Goal: Task Accomplishment & Management: Manage account settings

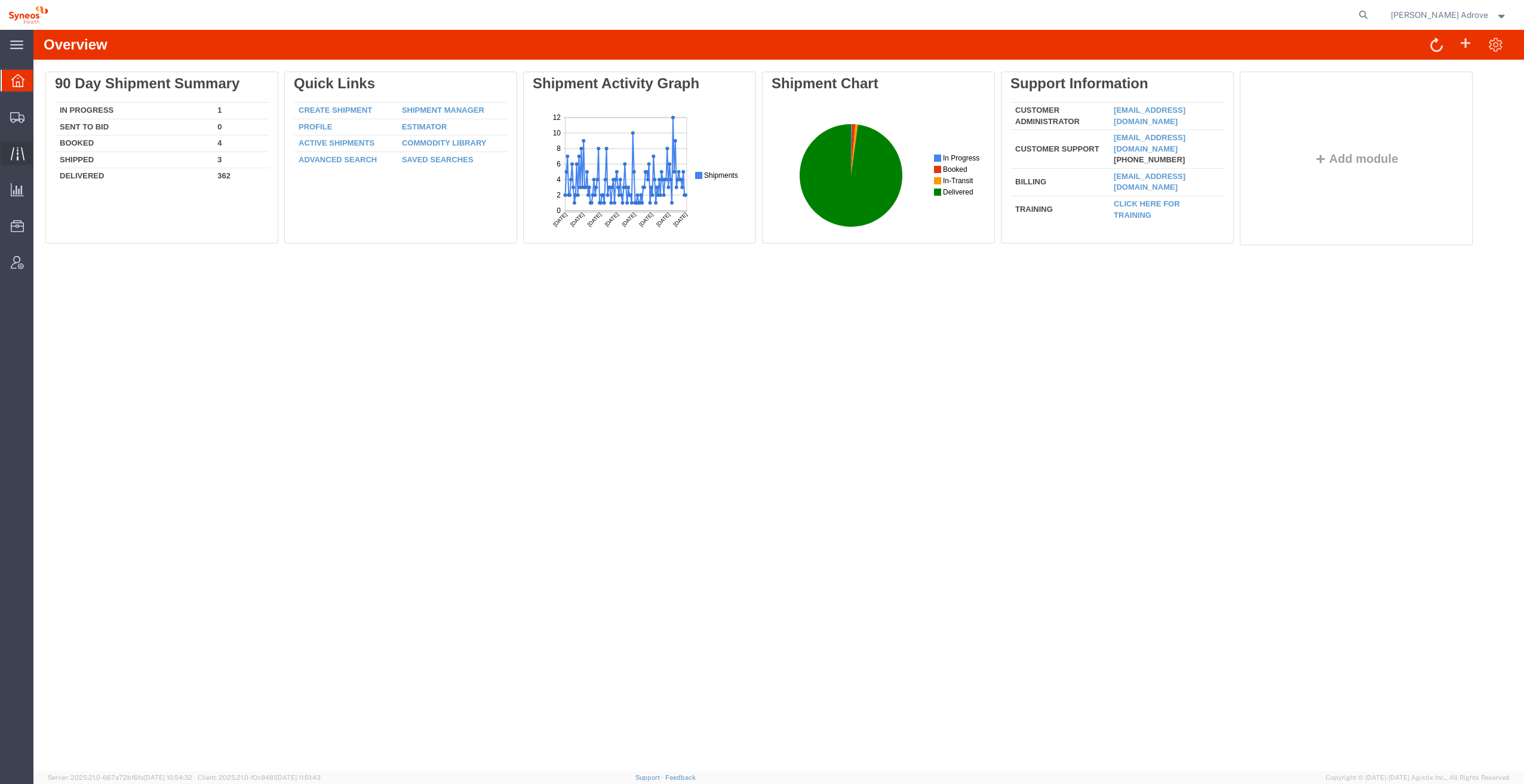
click at [19, 148] on icon at bounding box center [18, 154] width 14 height 14
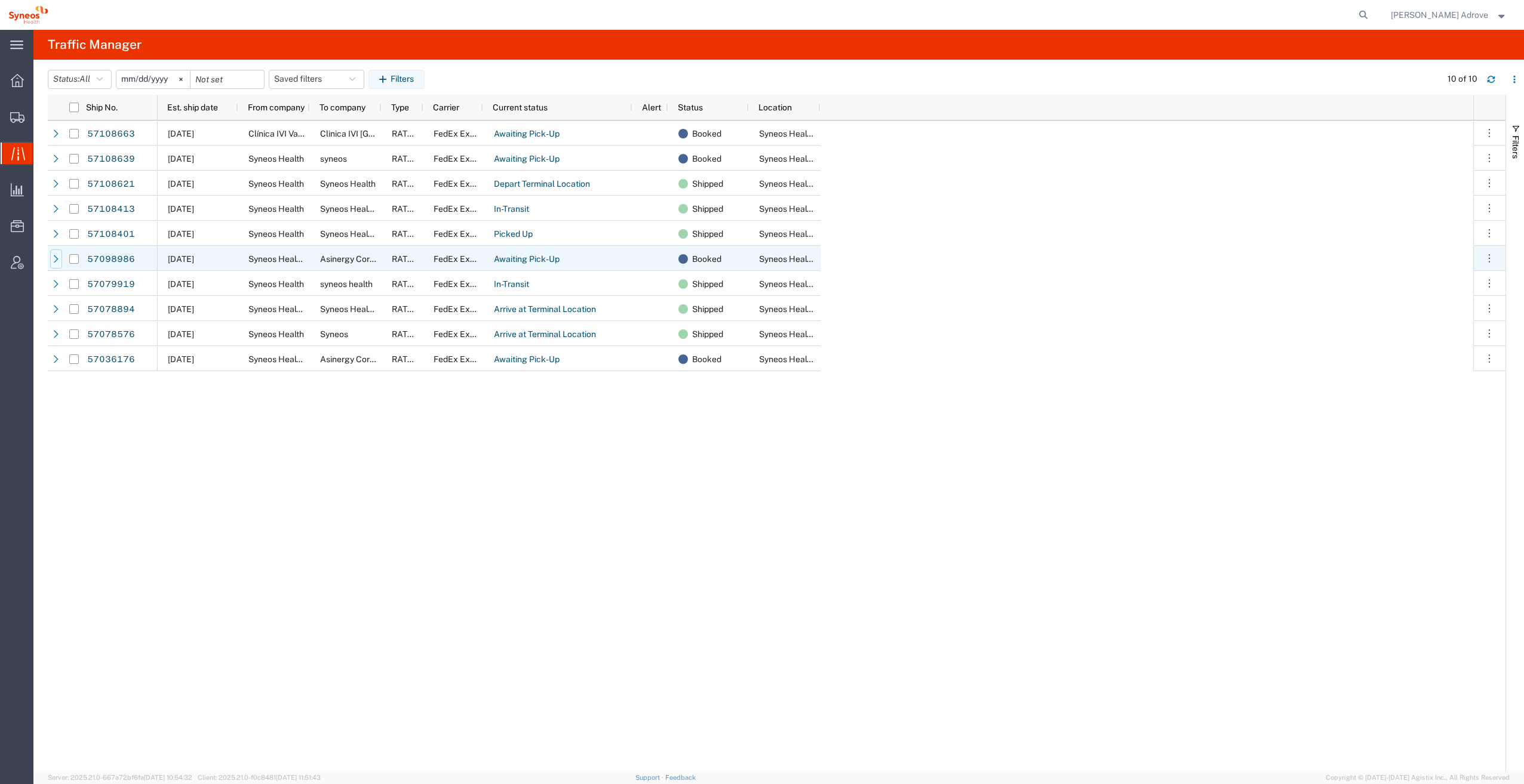
click at [56, 260] on icon at bounding box center [56, 259] width 8 height 8
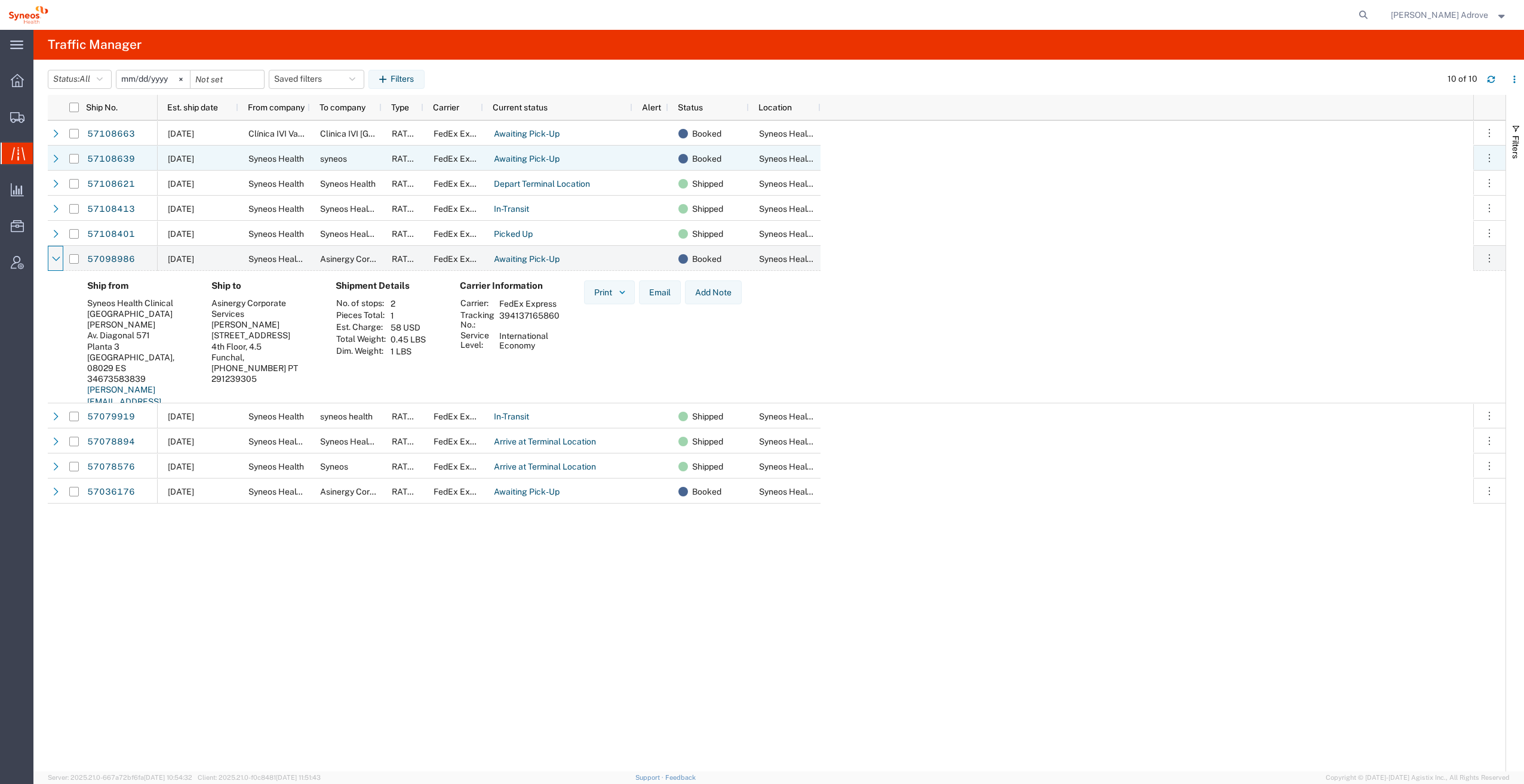
click at [56, 157] on icon at bounding box center [56, 159] width 8 height 8
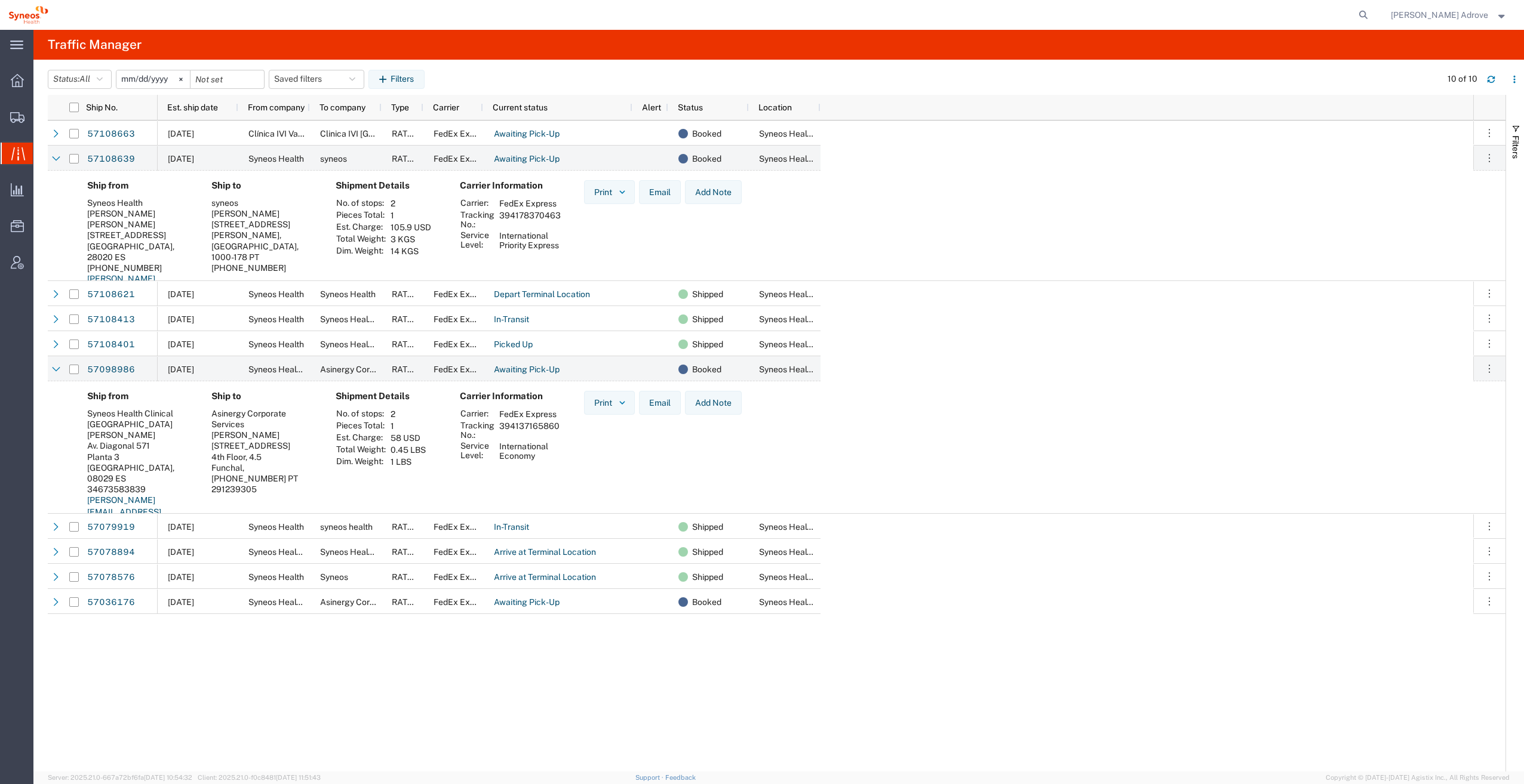
drag, startPoint x: 558, startPoint y: 214, endPoint x: 500, endPoint y: 215, distance: 58.0
click at [500, 215] on td "394178370463" at bounding box center [529, 219] width 69 height 20
copy td "394178370463"
drag, startPoint x: 630, startPoint y: 491, endPoint x: 617, endPoint y: 485, distance: 14.3
click at [630, 491] on div "Print Email Add Note" at bounding box center [662, 470] width 176 height 160
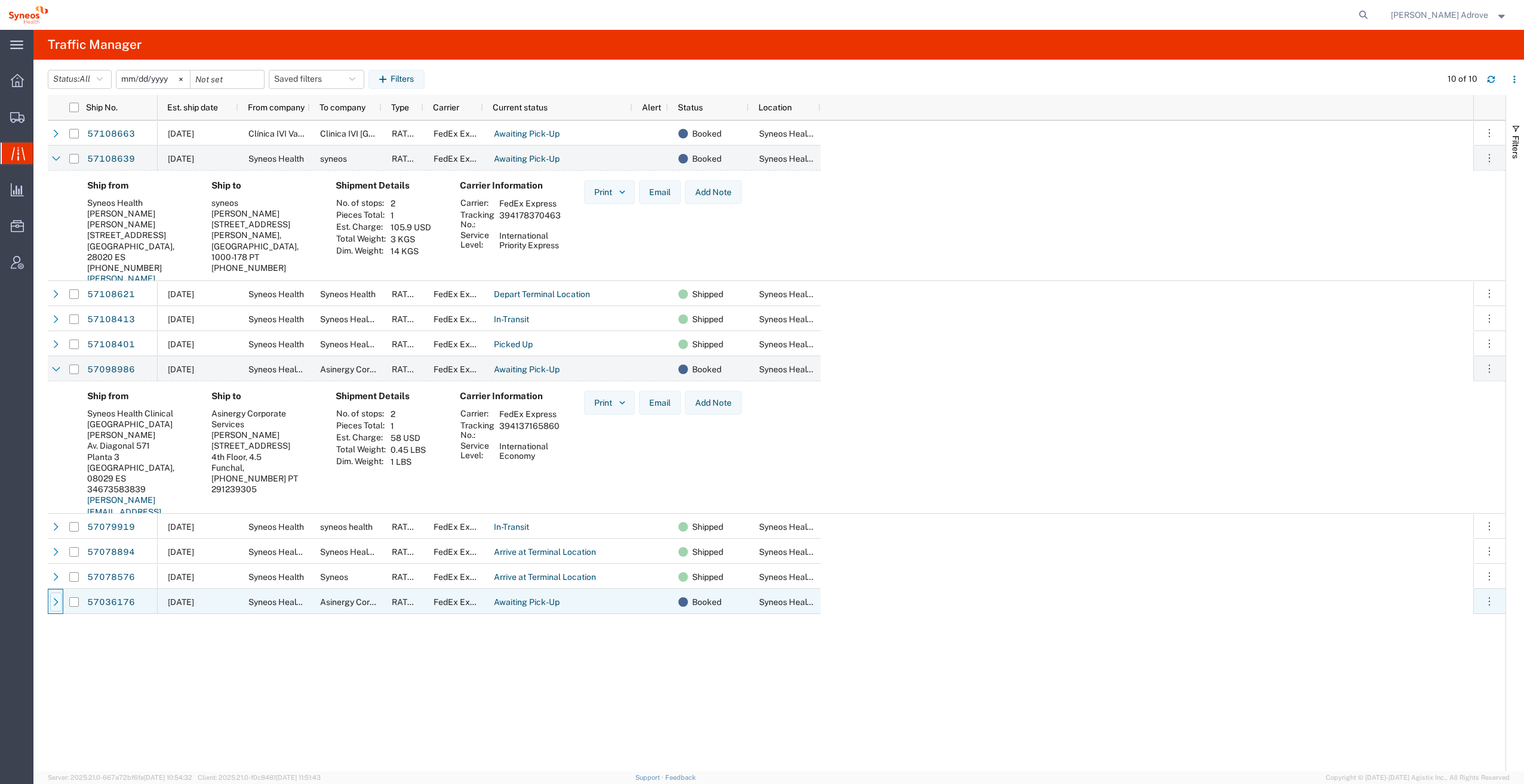
click at [52, 600] on div at bounding box center [57, 602] width 12 height 19
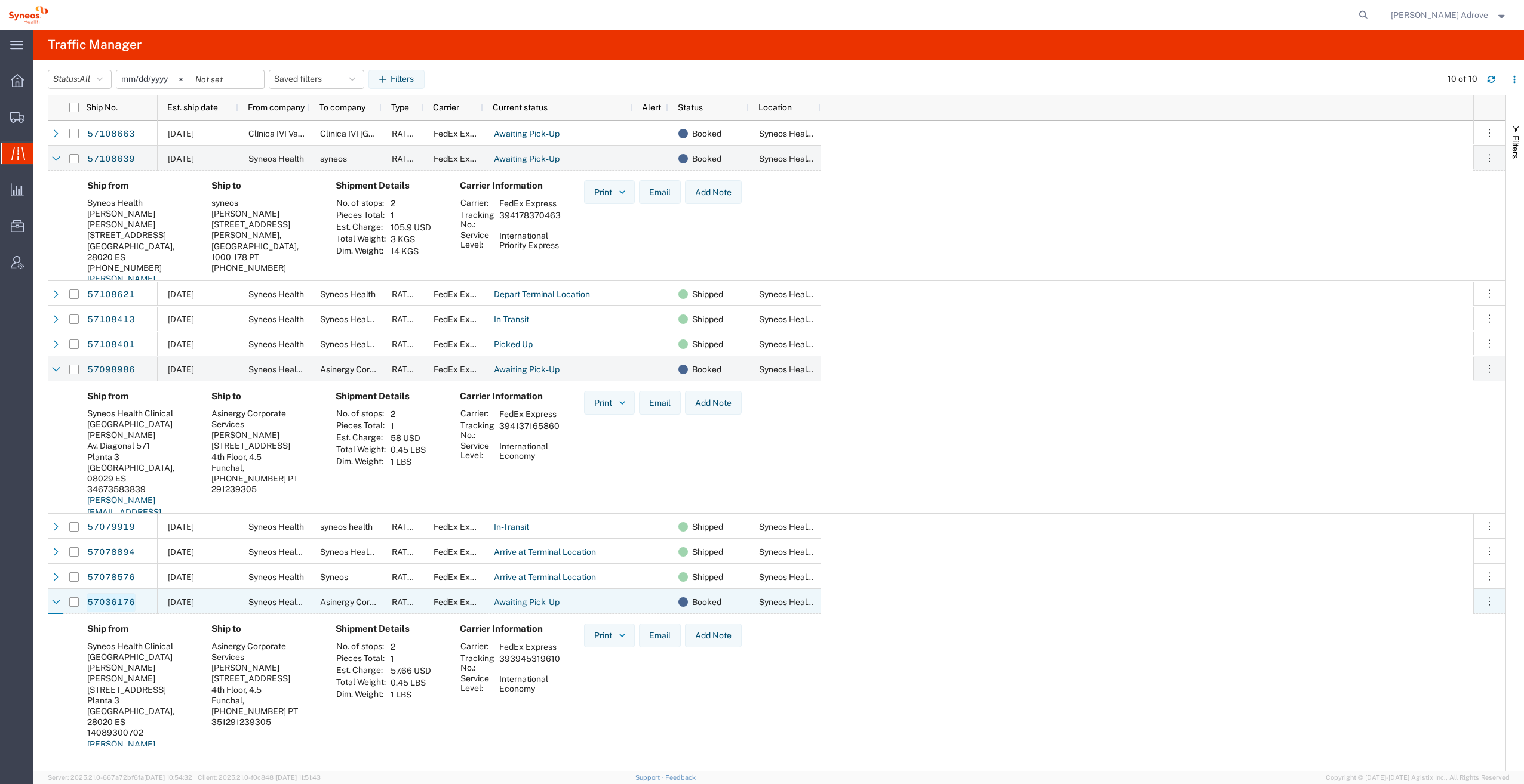
click at [94, 602] on link "57036176" at bounding box center [110, 603] width 49 height 19
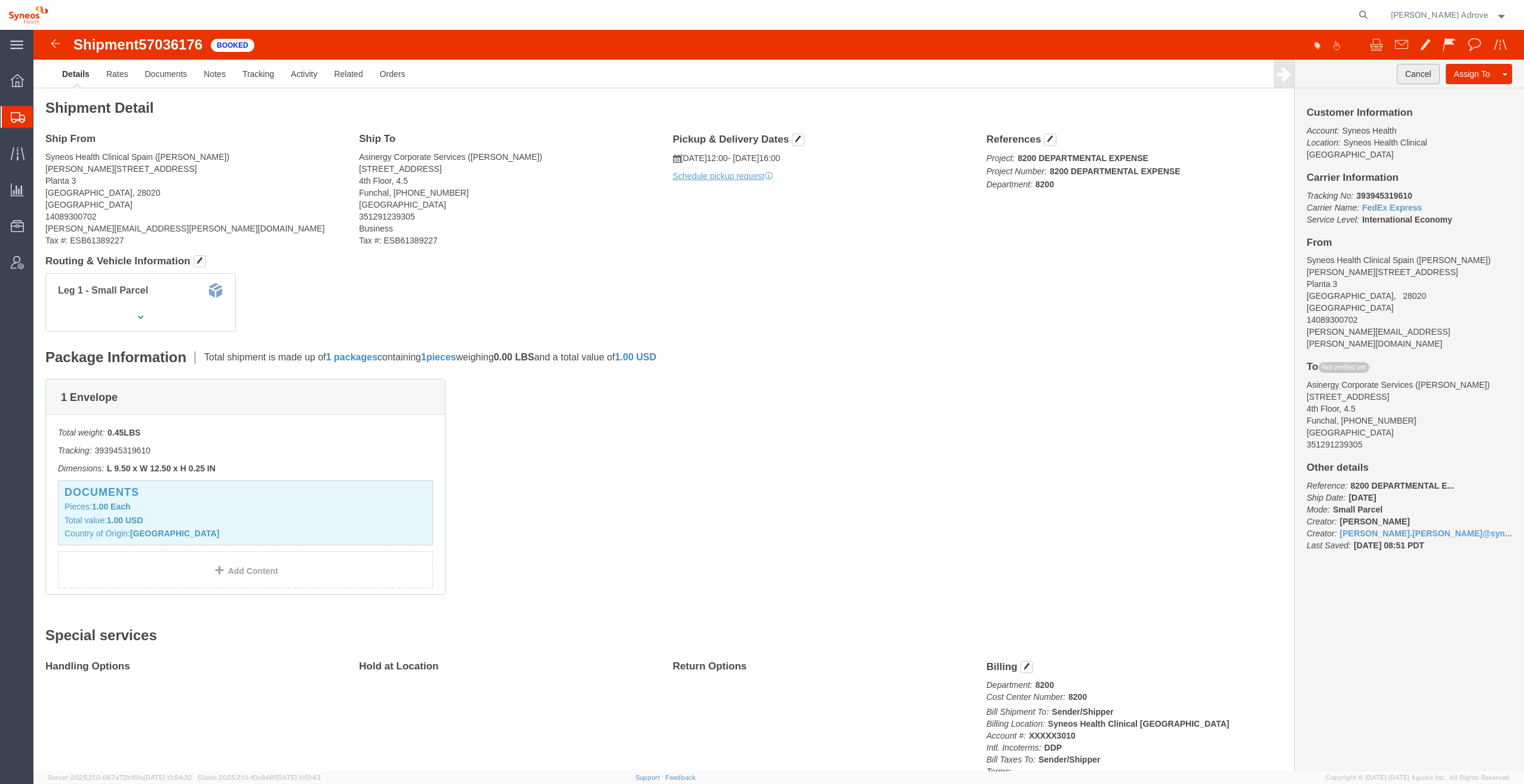
click button "Cancel"
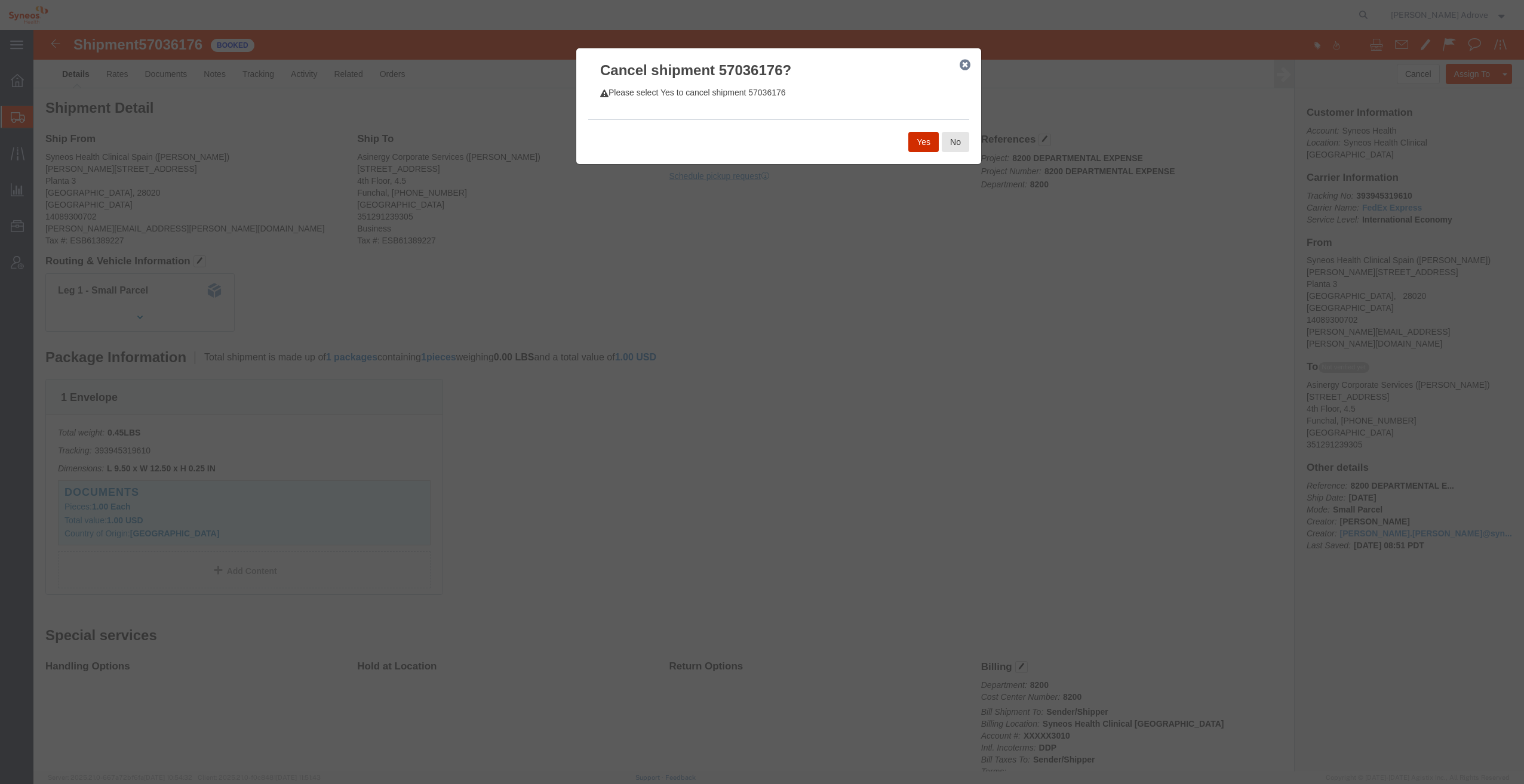
click button "Yes"
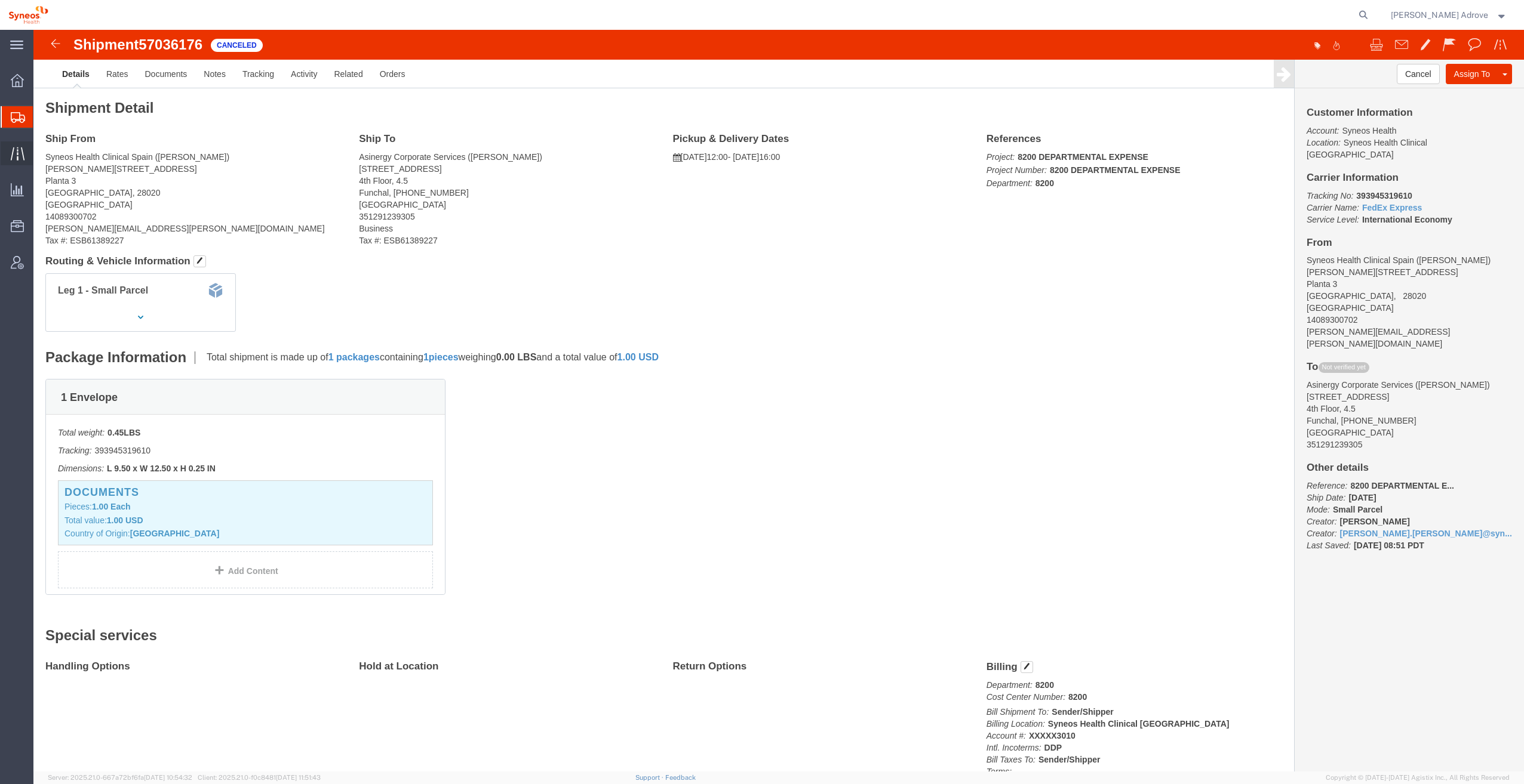
click at [42, 150] on span "Traffic" at bounding box center [37, 154] width 8 height 24
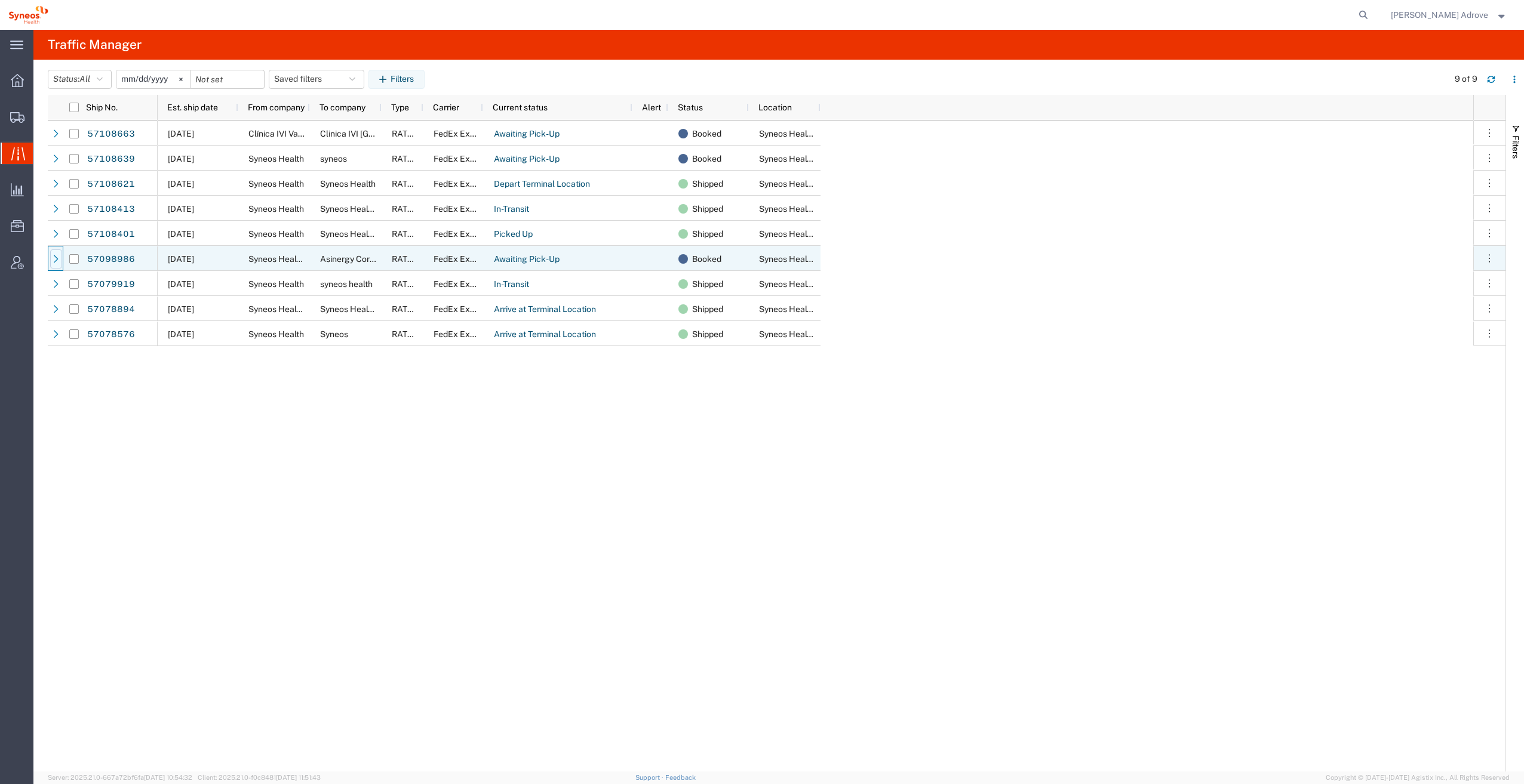
click at [54, 261] on icon at bounding box center [56, 259] width 8 height 8
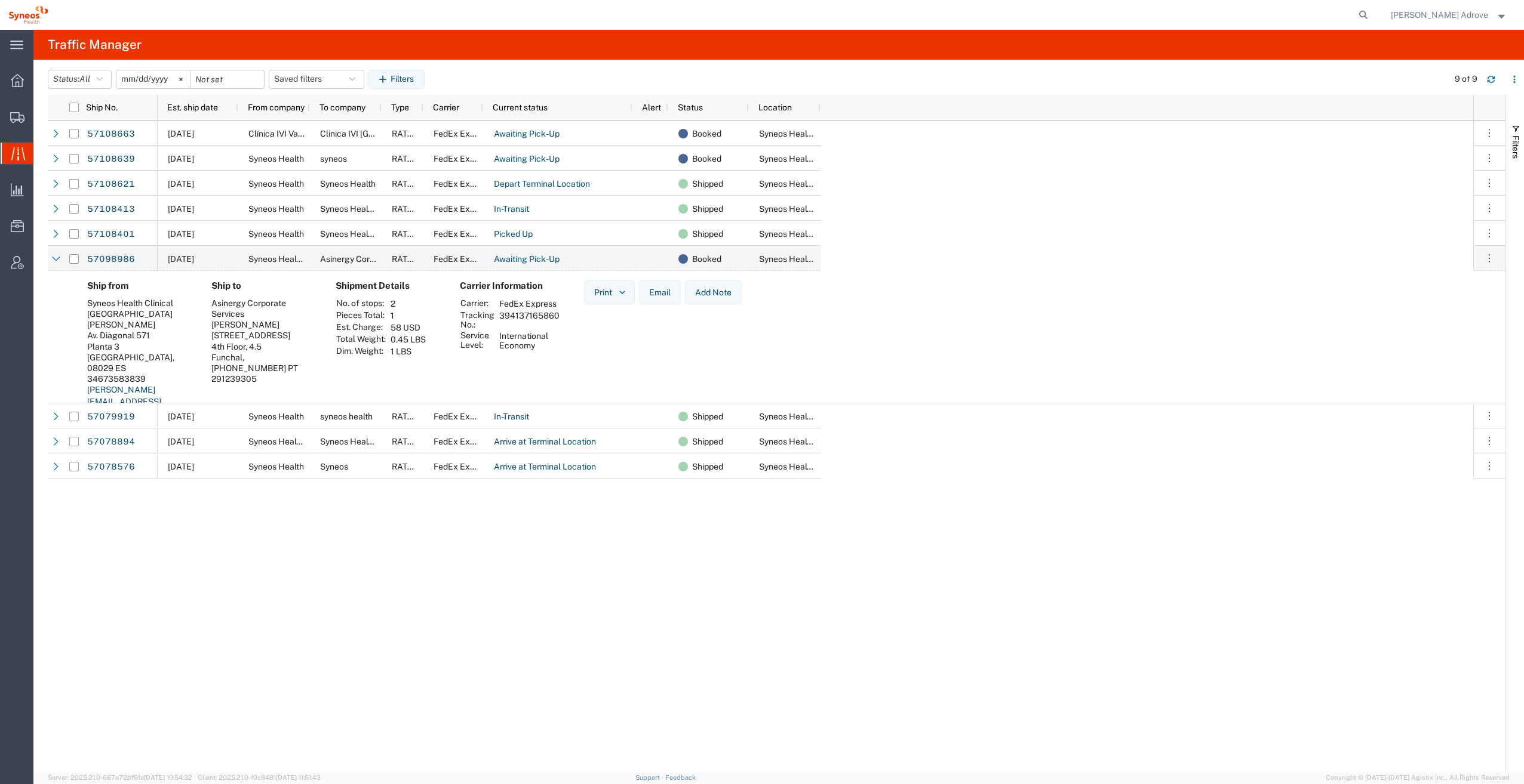
drag, startPoint x: 547, startPoint y: 316, endPoint x: 500, endPoint y: 314, distance: 47.0
click at [500, 314] on td "394137165860" at bounding box center [528, 320] width 68 height 20
drag, startPoint x: 500, startPoint y: 314, endPoint x: 515, endPoint y: 314, distance: 15.0
copy td "394137165860"
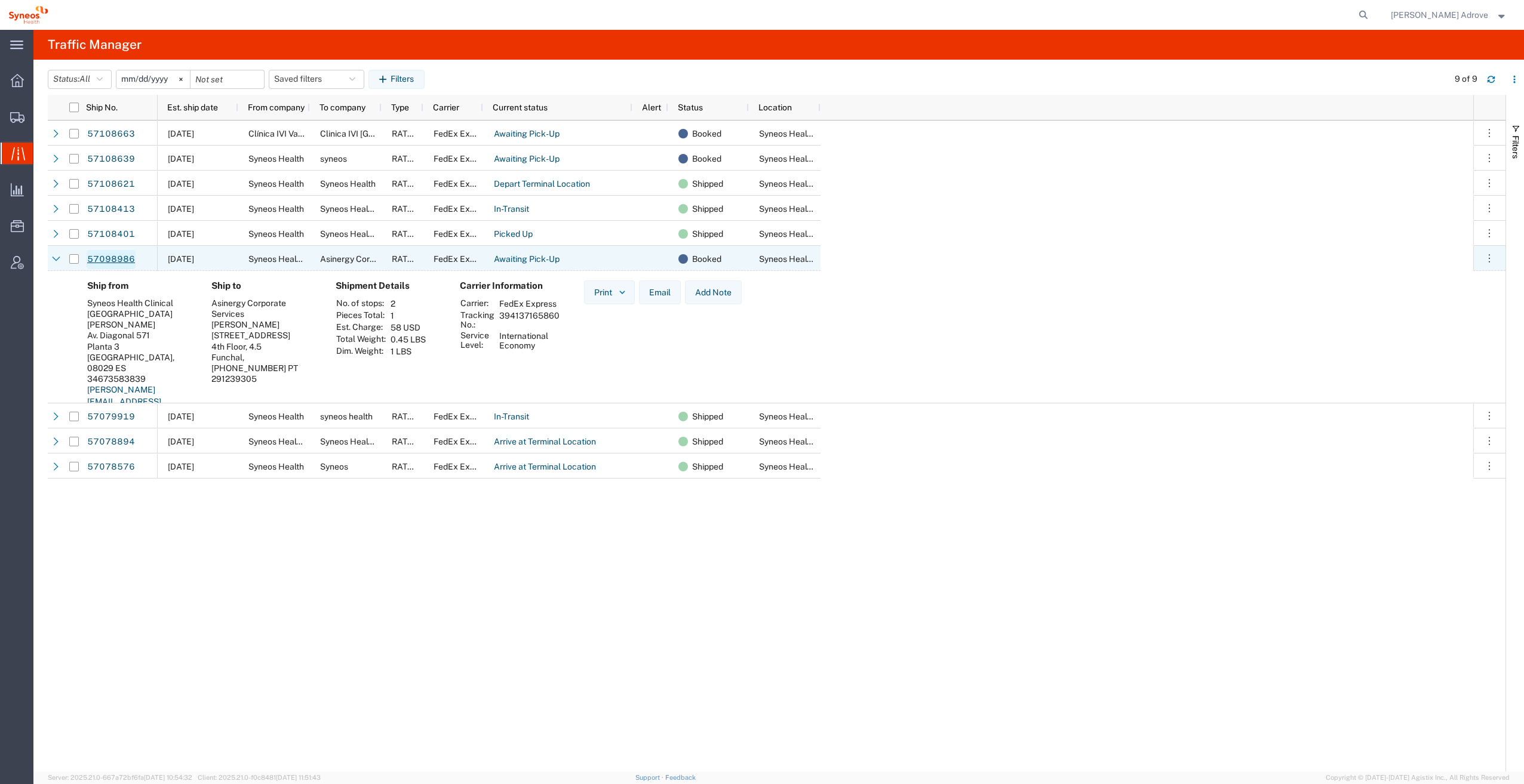
click at [110, 255] on link "57098986" at bounding box center [110, 259] width 49 height 19
